Goal: Information Seeking & Learning: Learn about a topic

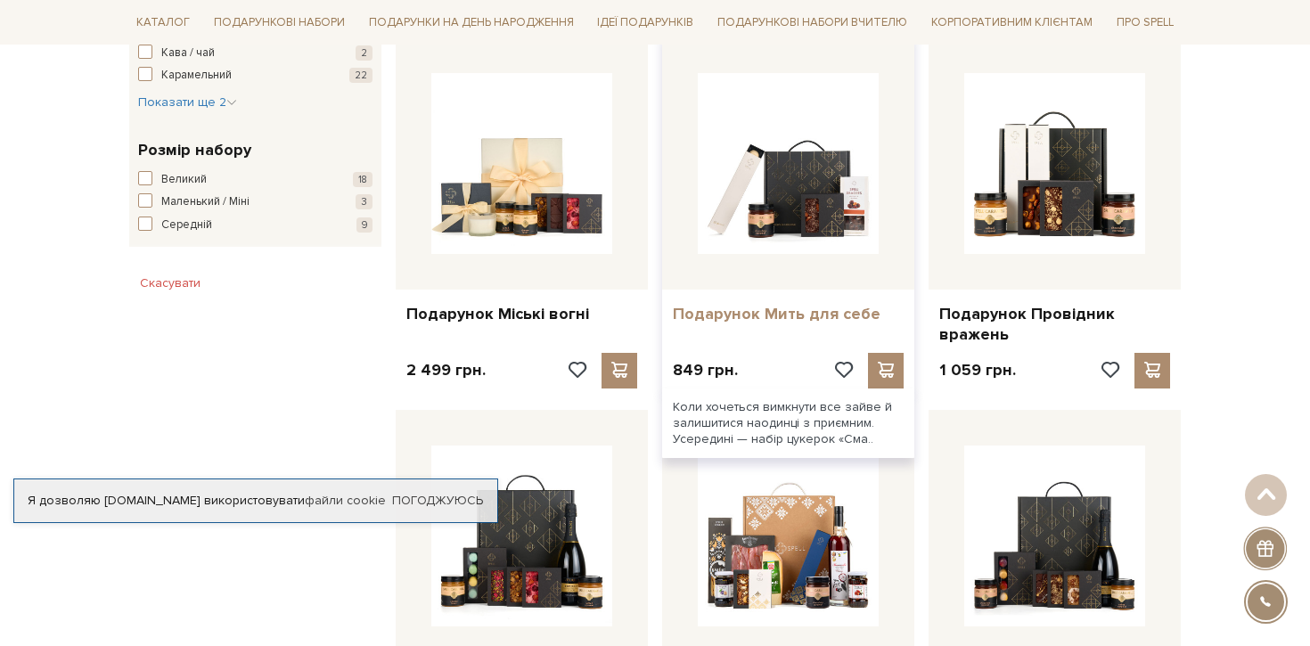
scroll to position [1183, 0]
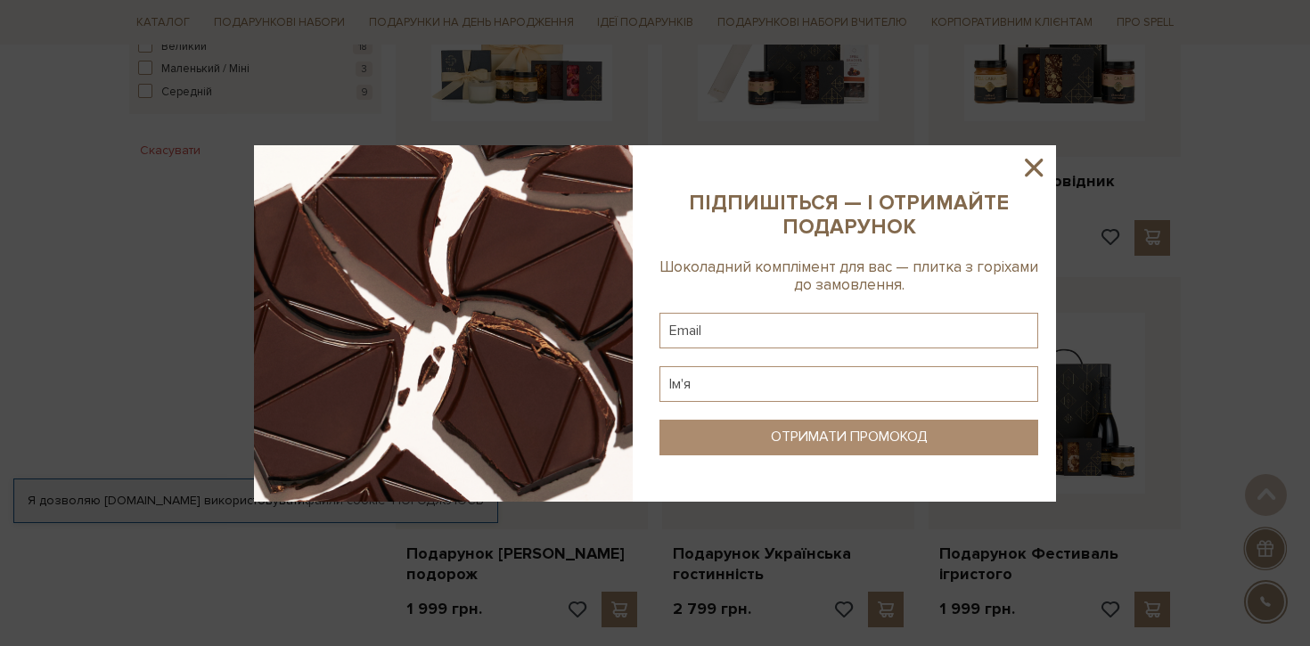
click at [1044, 168] on icon at bounding box center [1034, 167] width 30 height 30
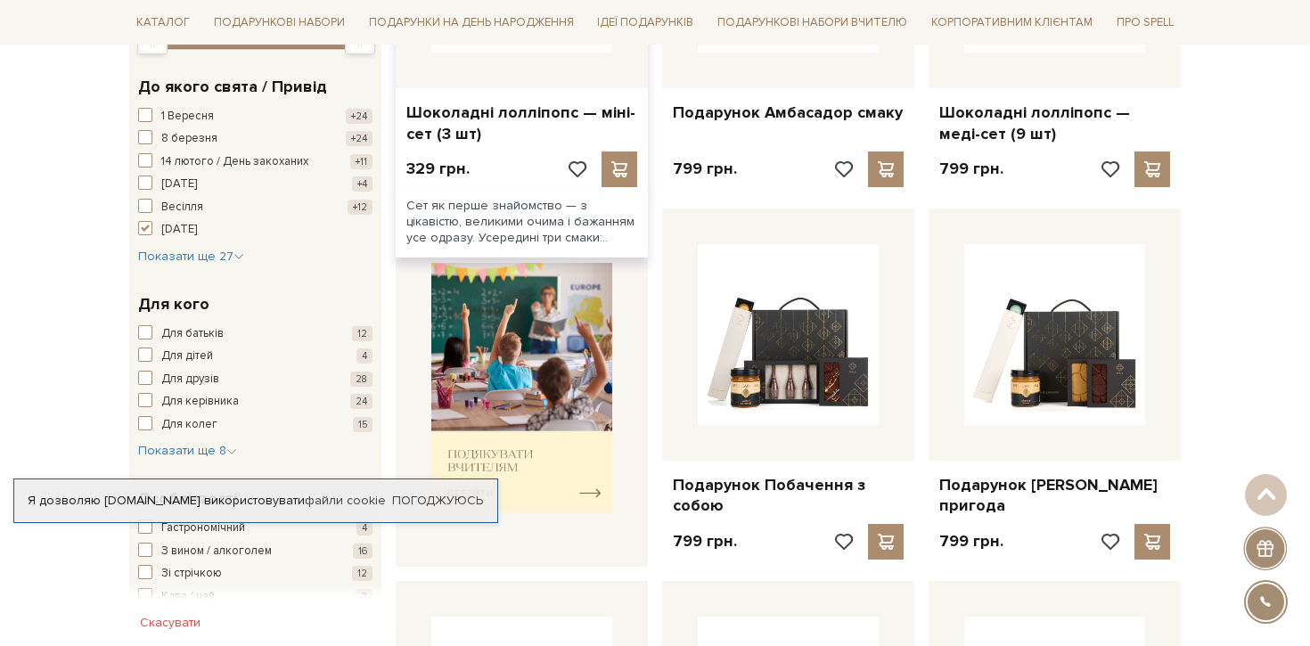
scroll to position [488, 0]
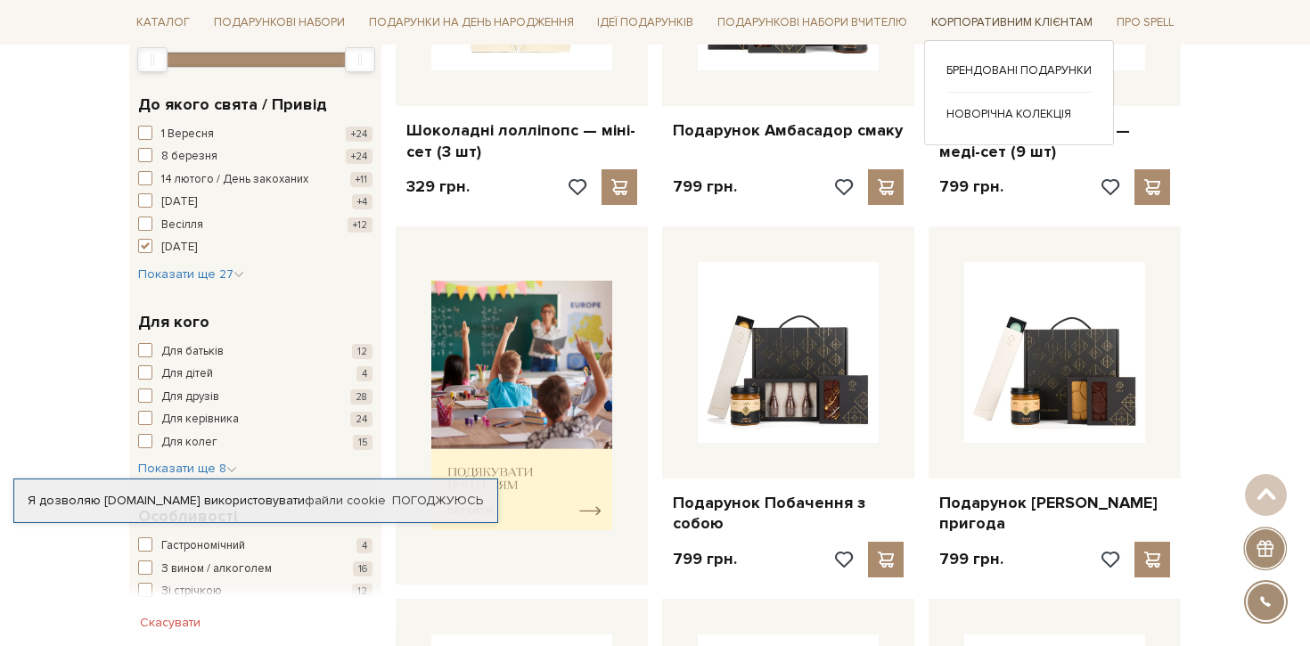
click at [1051, 18] on link "Корпоративним клієнтам" at bounding box center [1012, 23] width 176 height 28
